Goal: Transaction & Acquisition: Purchase product/service

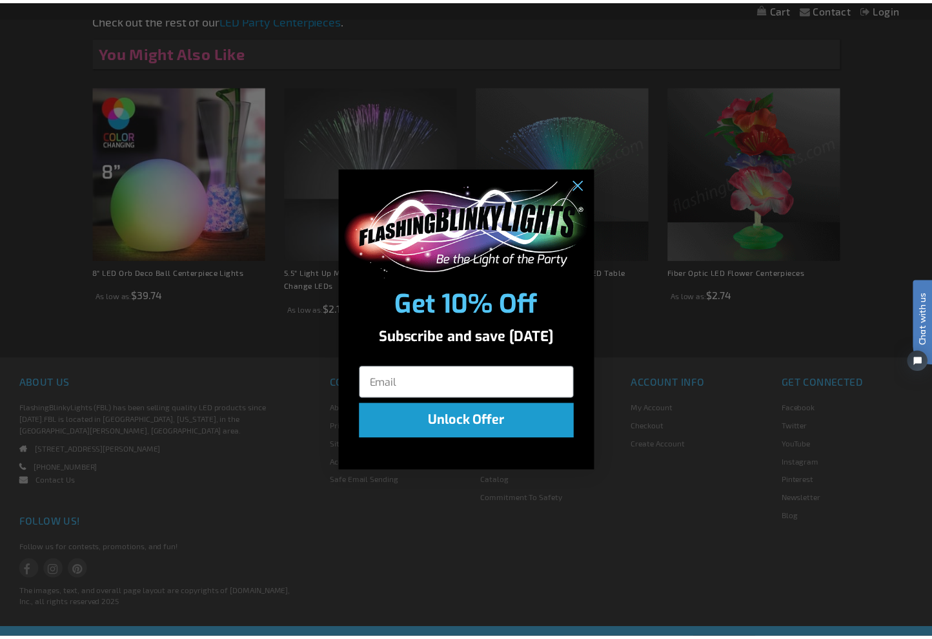
scroll to position [883, 0]
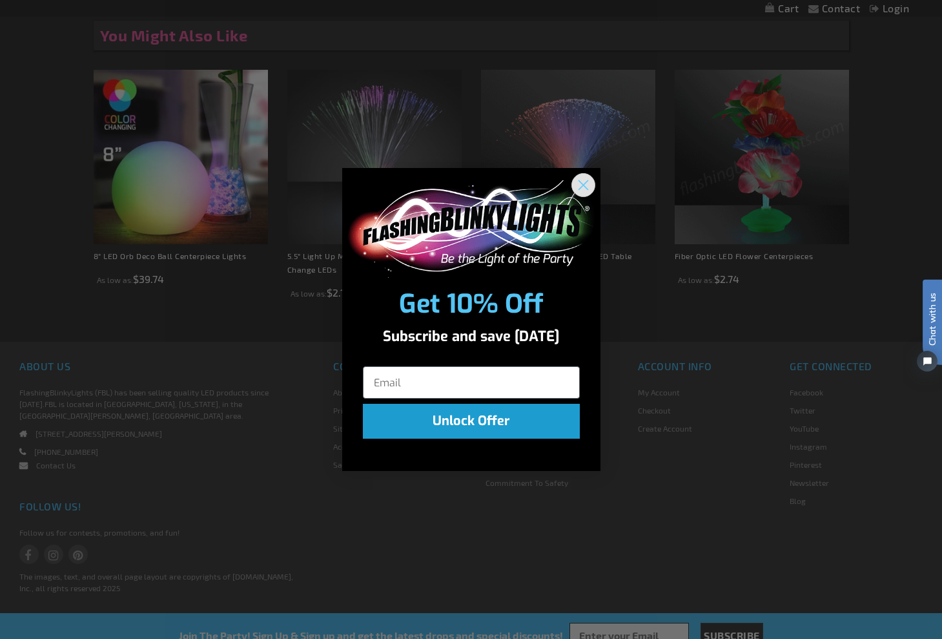
click at [582, 187] on icon "Close dialog" at bounding box center [583, 185] width 9 height 9
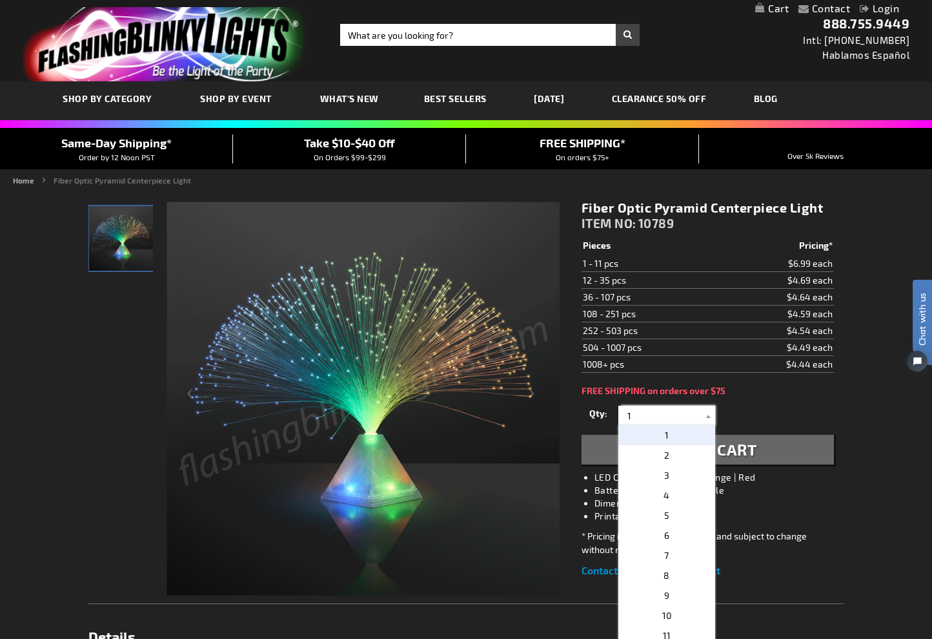
drag, startPoint x: 667, startPoint y: 407, endPoint x: 583, endPoint y: 399, distance: 84.3
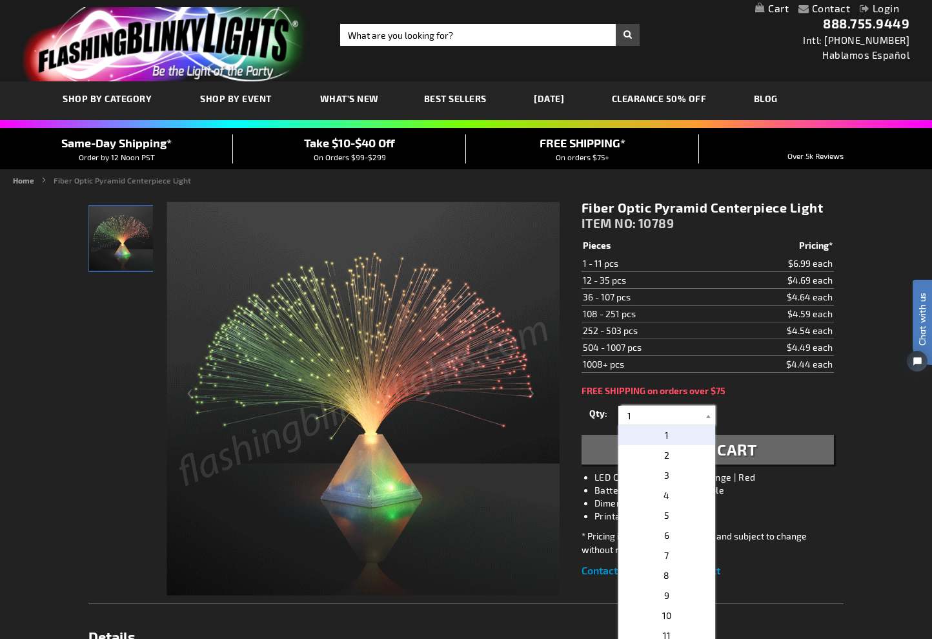
click at [584, 399] on div "Fiber Optic Pyramid Centerpiece Light ITEM NO: 10789 $4.44 Pieces Pricing* 1 - …" at bounding box center [708, 389] width 272 height 398
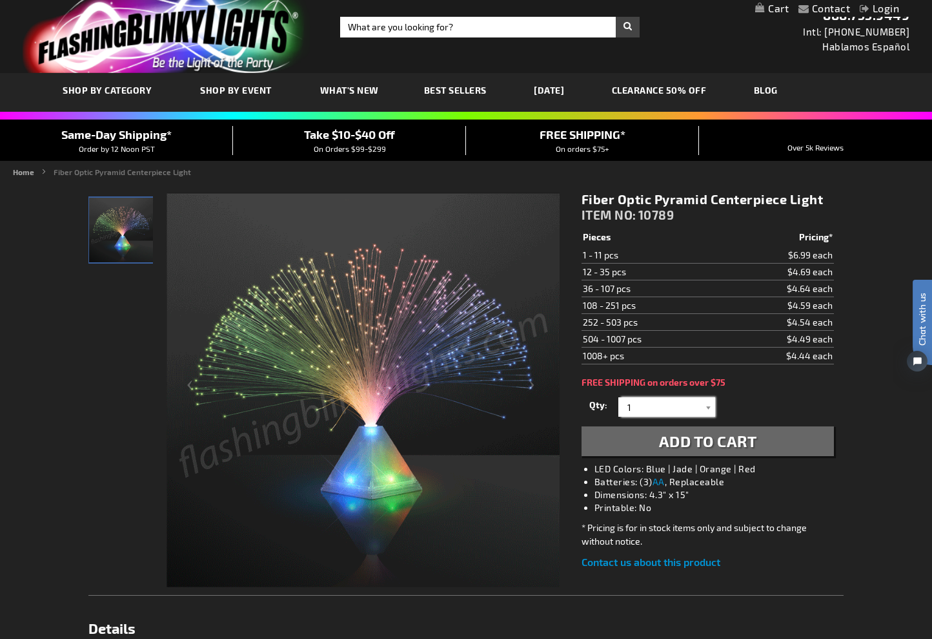
scroll to position [16, 0]
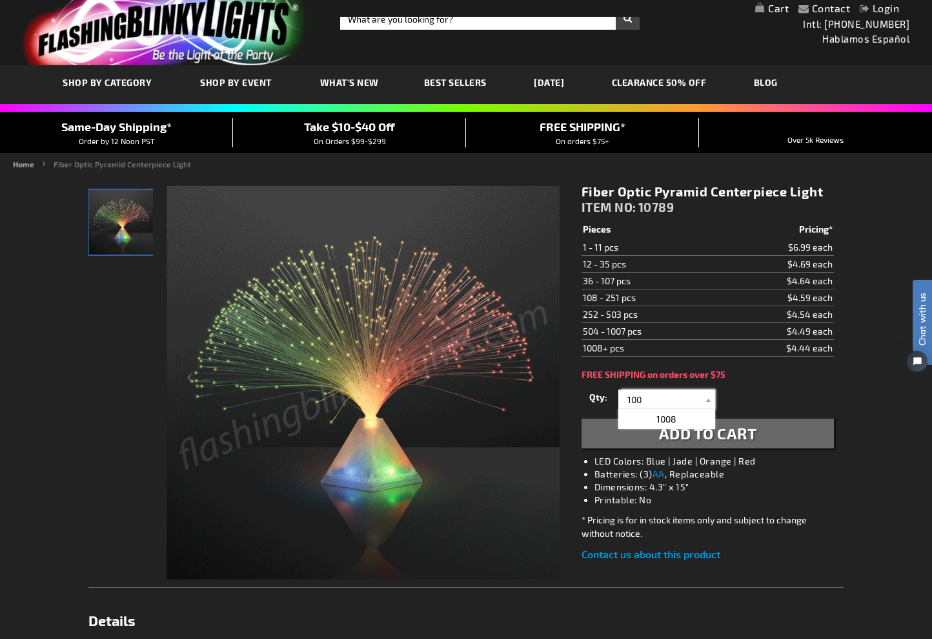
type input "100"
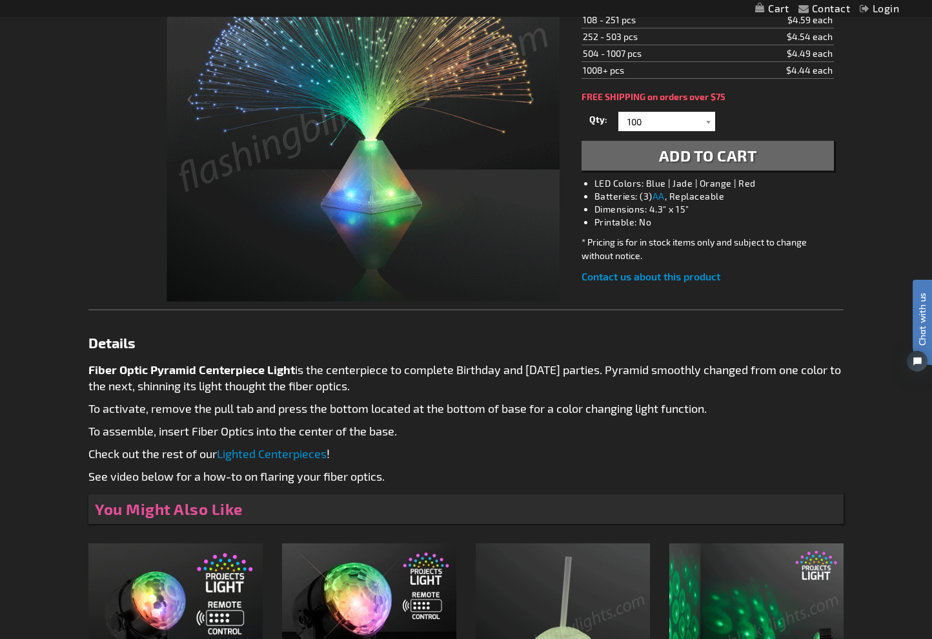
scroll to position [25, 0]
